Goal: Task Accomplishment & Management: Use online tool/utility

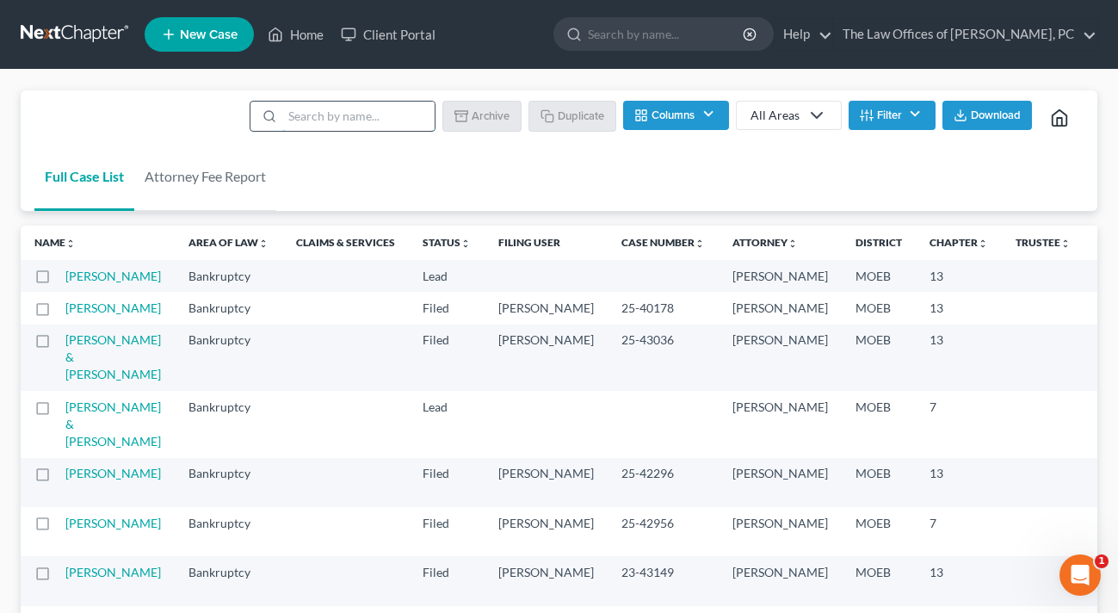
click at [305, 114] on input "search" at bounding box center [358, 116] width 152 height 29
type input "[PERSON_NAME]"
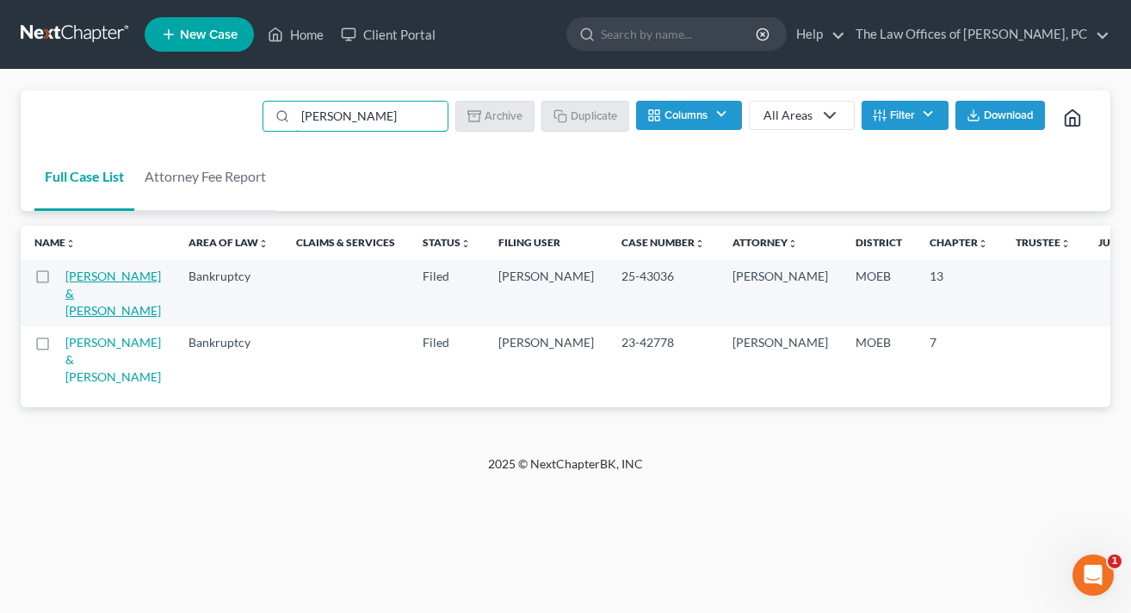
click at [77, 311] on link "[PERSON_NAME] & [PERSON_NAME]" at bounding box center [113, 292] width 96 height 49
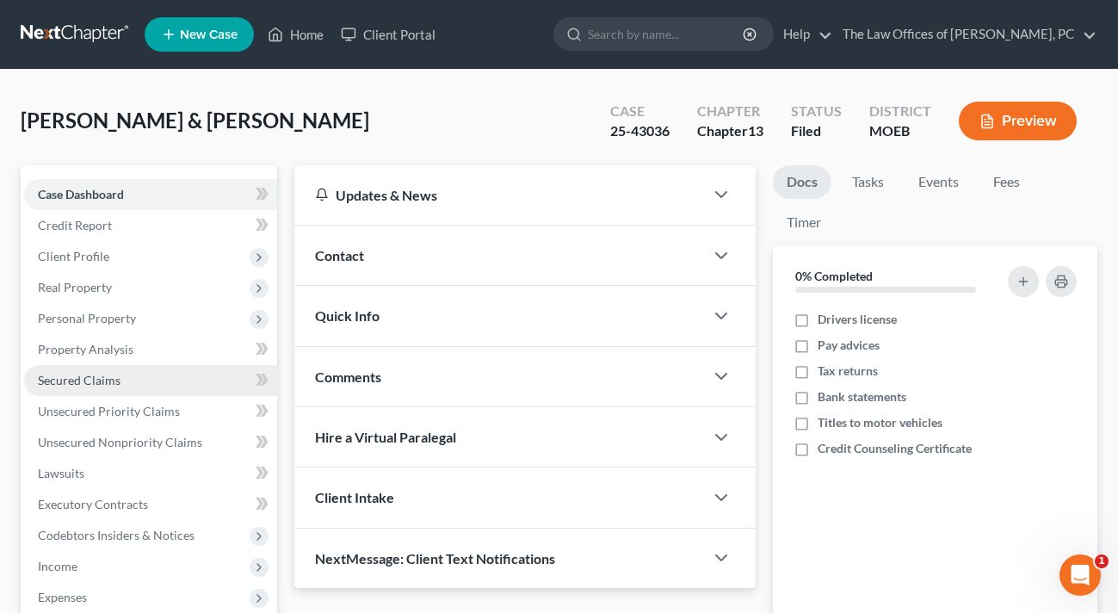
click at [108, 385] on span "Secured Claims" at bounding box center [79, 380] width 83 height 15
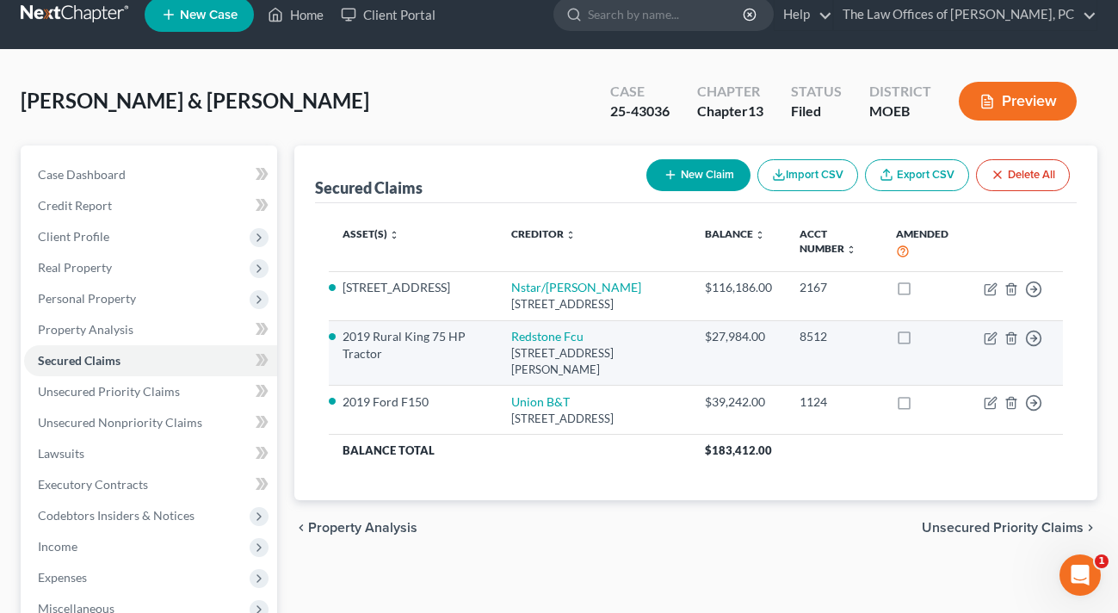
scroll to position [28, 0]
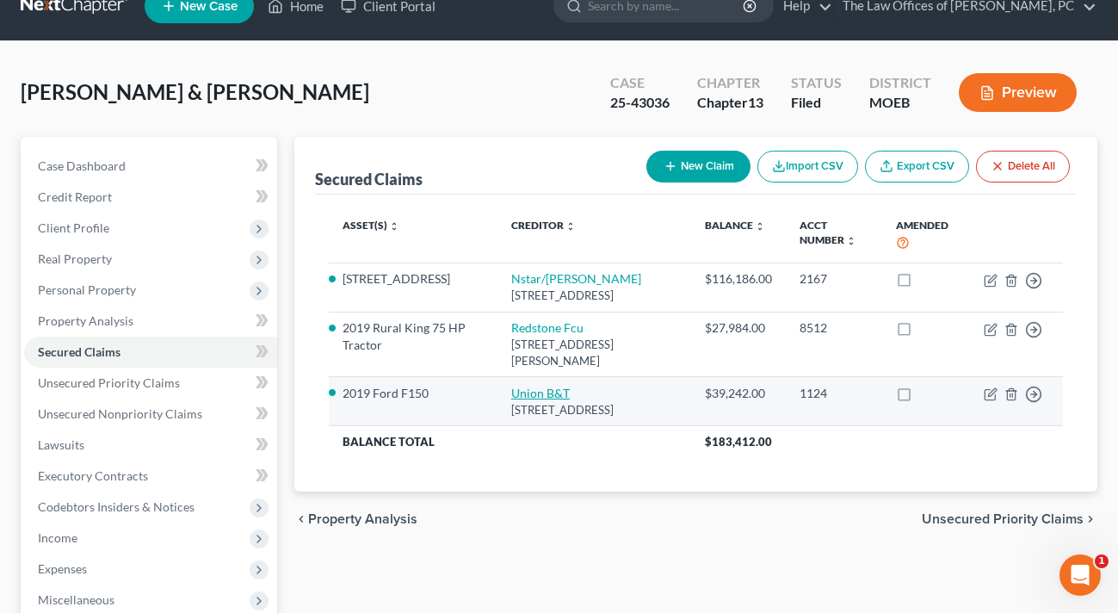
click at [535, 400] on link "Union B&T" at bounding box center [540, 393] width 59 height 15
select select "30"
select select "2"
select select "0"
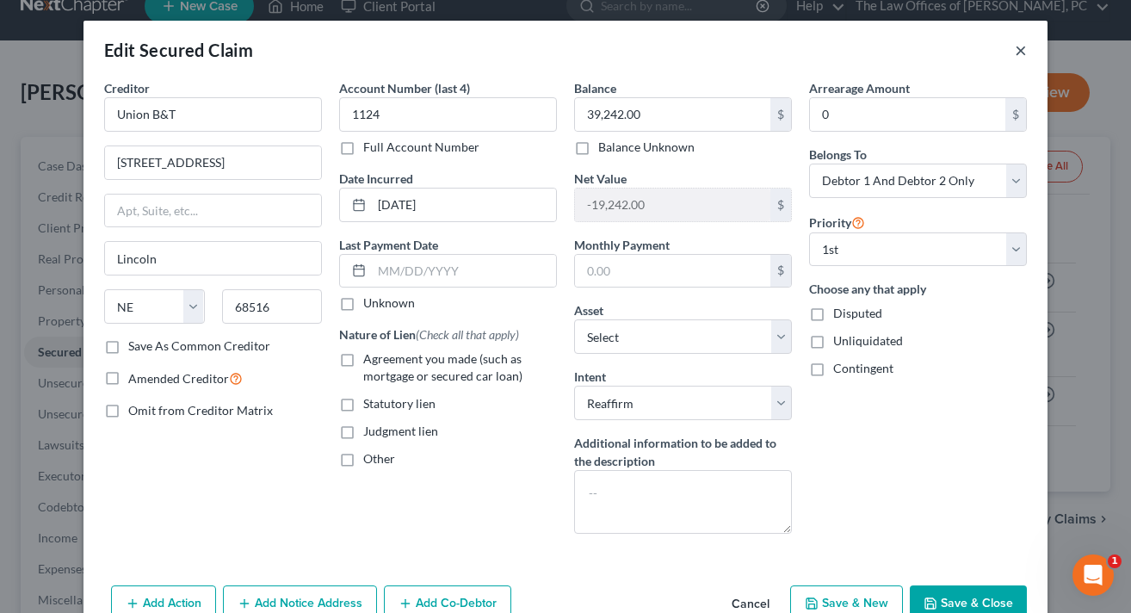
click at [1017, 48] on button "×" at bounding box center [1021, 50] width 12 height 21
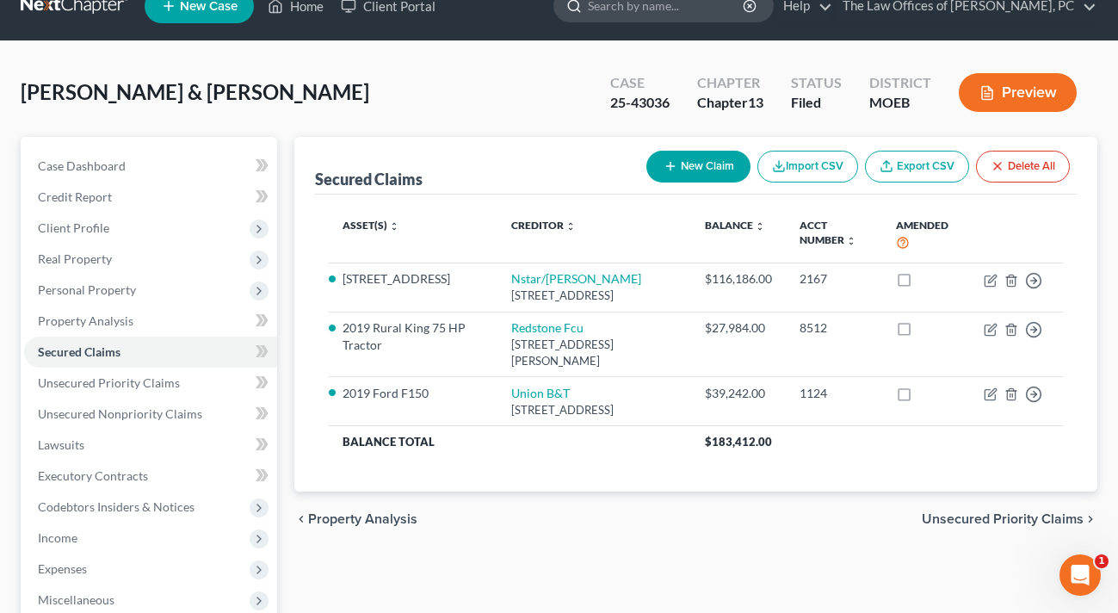
click at [699, 8] on input "search" at bounding box center [666, 6] width 157 height 32
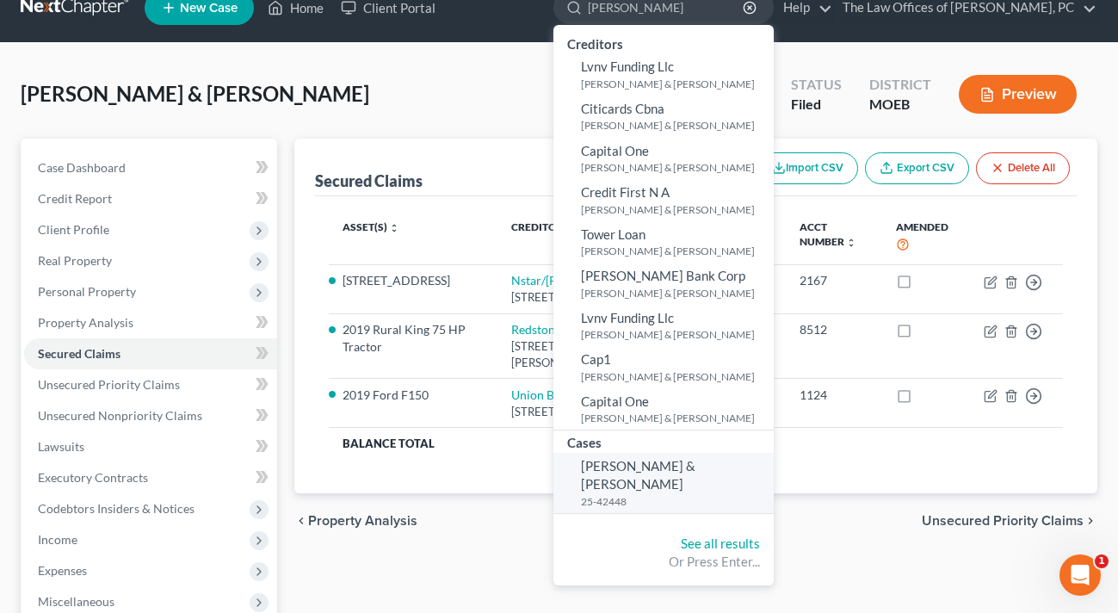
type input "[PERSON_NAME]"
click at [642, 462] on span "[PERSON_NAME] & [PERSON_NAME]" at bounding box center [638, 475] width 114 height 34
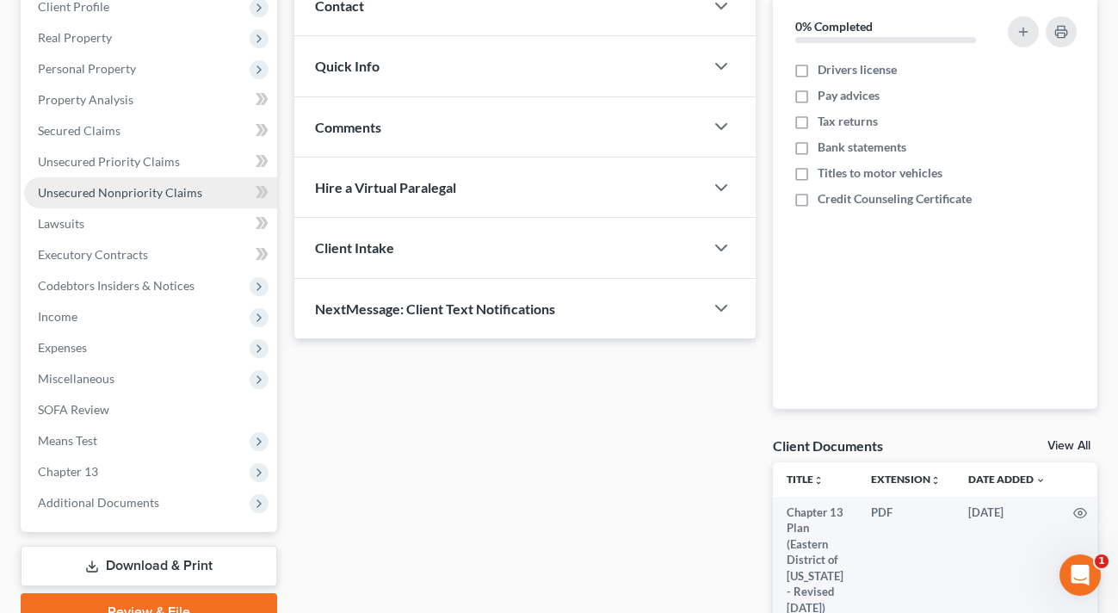
scroll to position [258, 0]
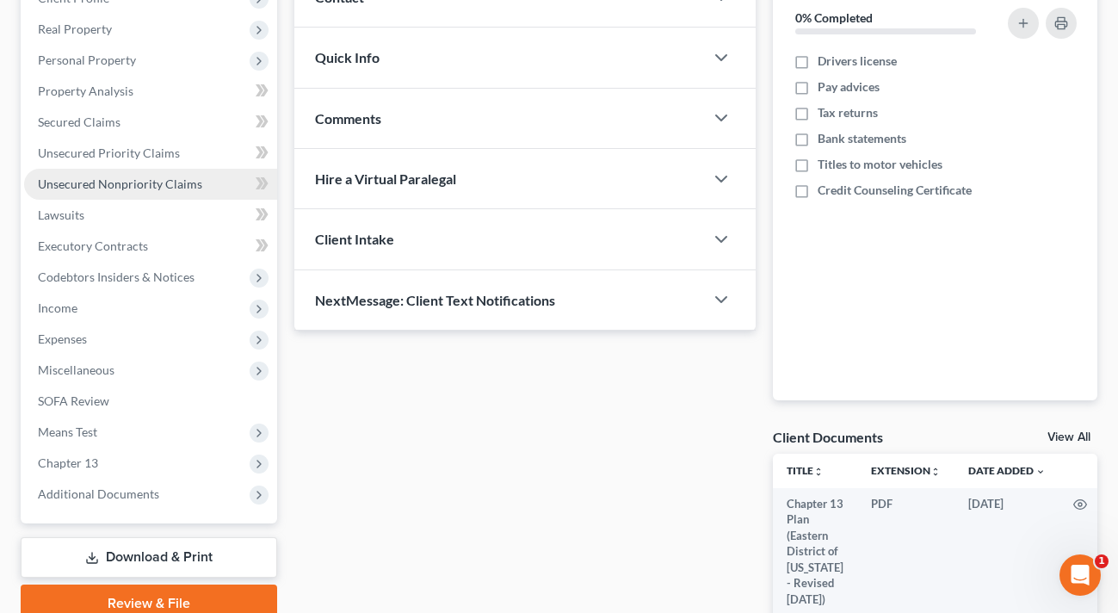
click at [133, 184] on span "Unsecured Nonpriority Claims" at bounding box center [120, 183] width 164 height 15
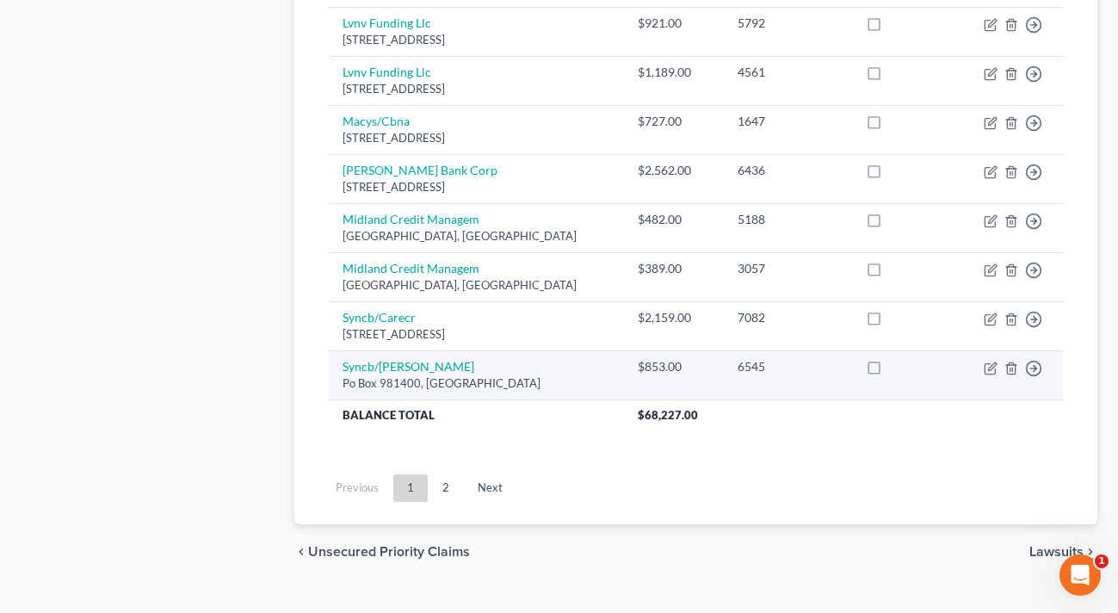
scroll to position [1379, 0]
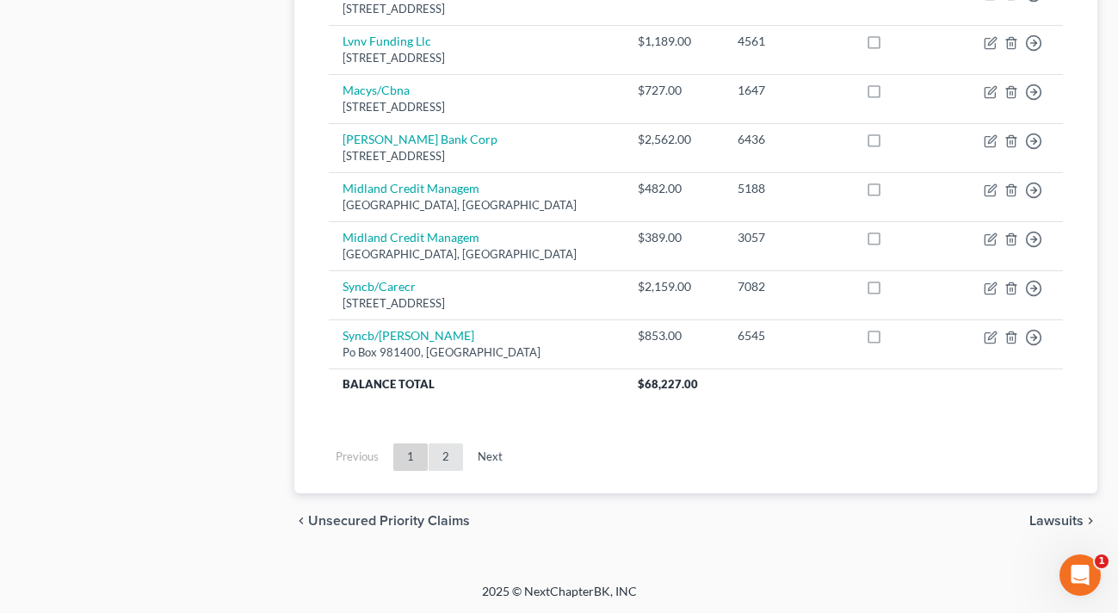
click at [447, 460] on link "2" at bounding box center [446, 457] width 34 height 28
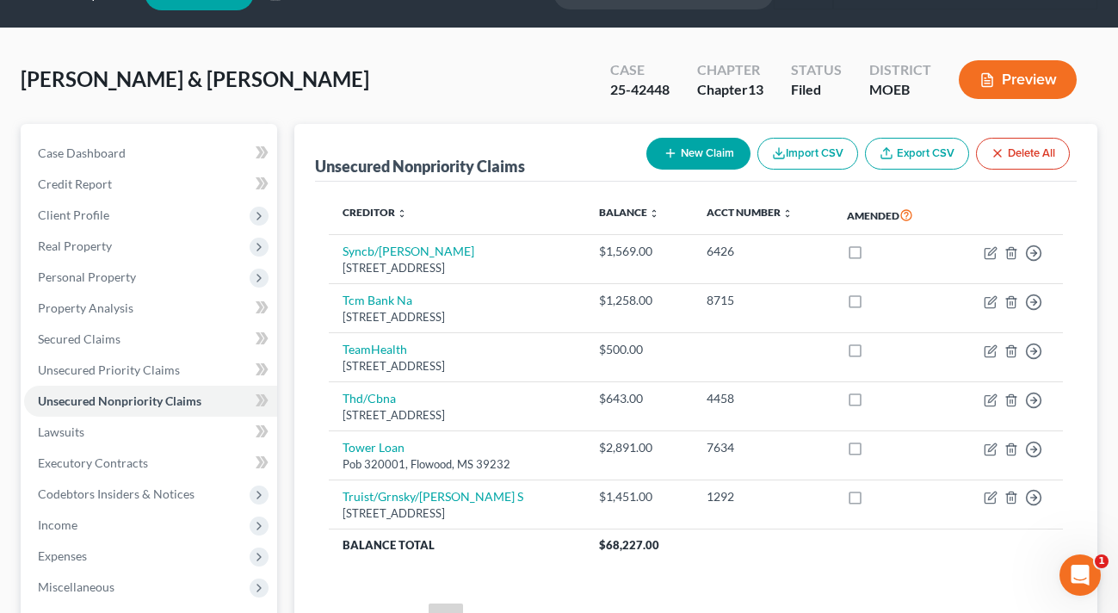
scroll to position [0, 0]
